Goal: Navigation & Orientation: Find specific page/section

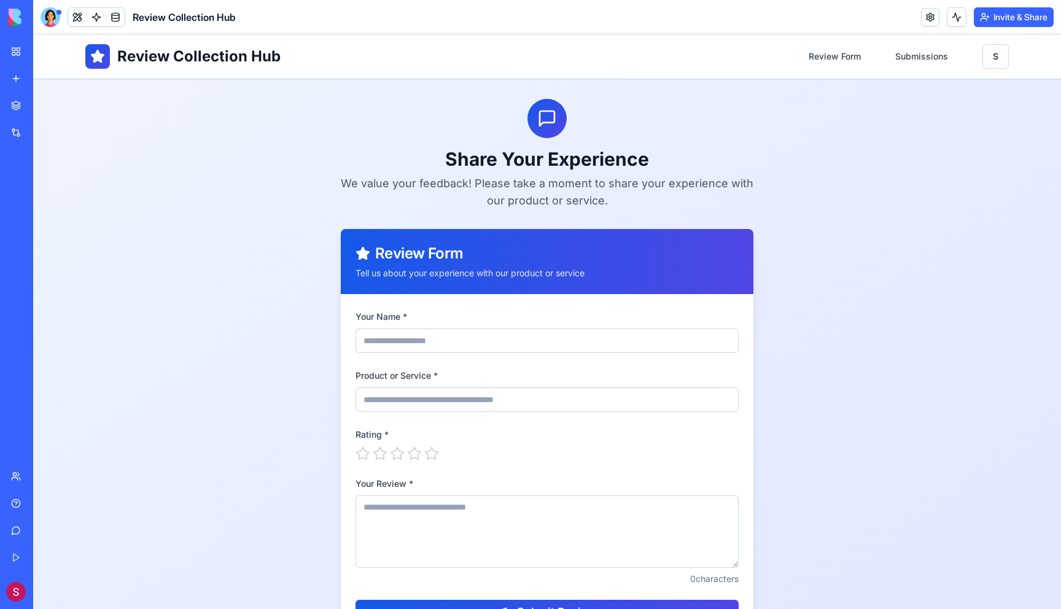
click at [20, 128] on link "Integrations" at bounding box center [28, 132] width 49 height 25
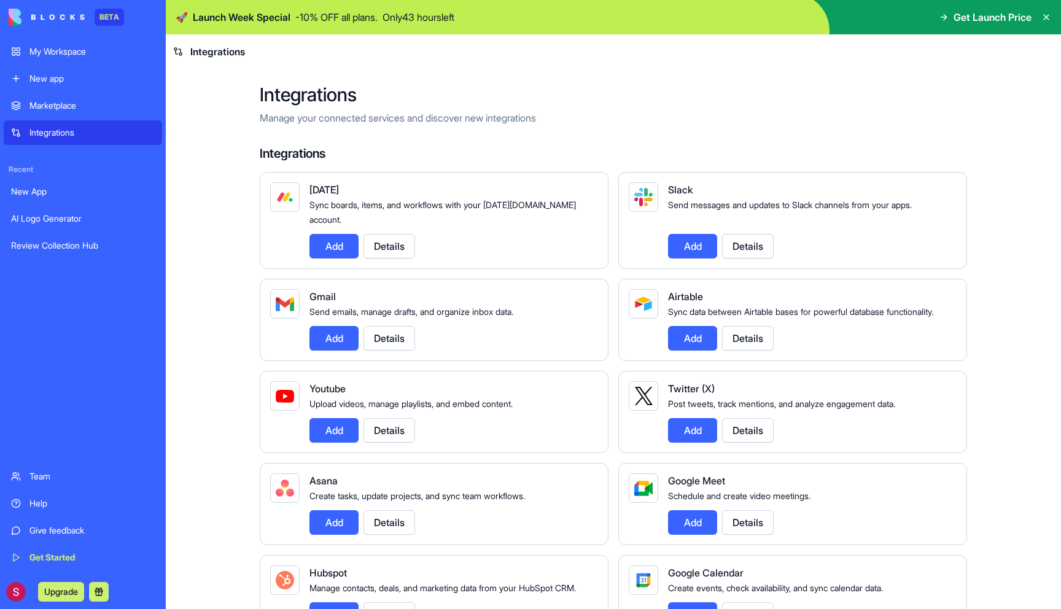
click at [74, 201] on link "New App" at bounding box center [83, 191] width 158 height 25
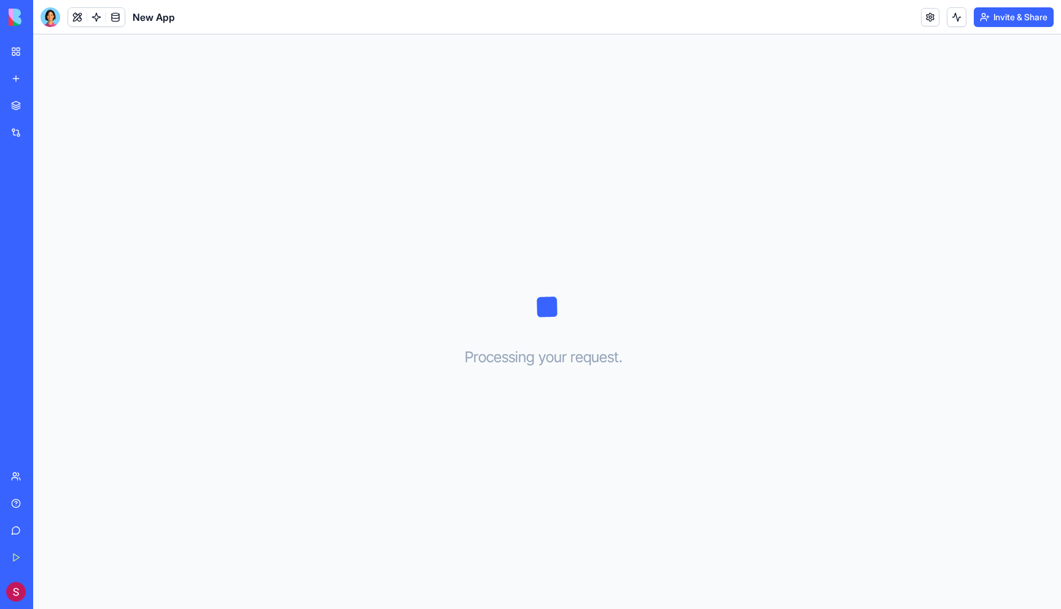
click at [45, 223] on div "AI Logo Generator" at bounding box center [28, 218] width 34 height 12
click at [53, 255] on link "Review Collection Hub" at bounding box center [28, 245] width 49 height 25
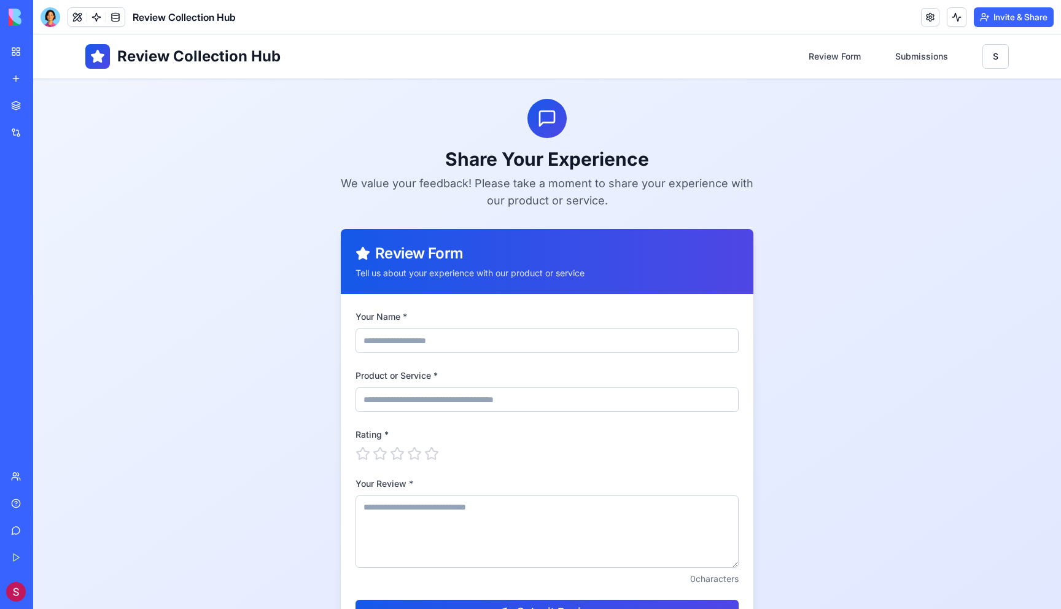
click at [21, 57] on link "My Workspace" at bounding box center [28, 51] width 49 height 25
